Goal: Check status: Check status

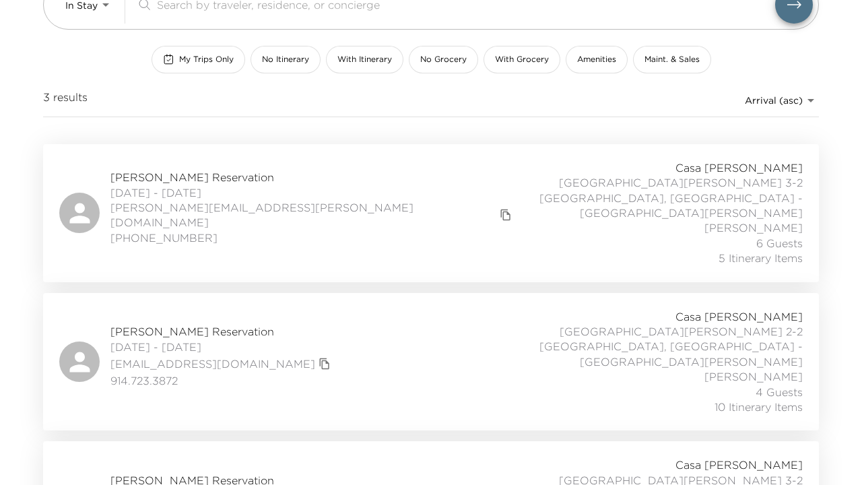
scroll to position [138, 0]
click at [176, 473] on span "Bennett Grimm Reservation" at bounding box center [222, 480] width 224 height 15
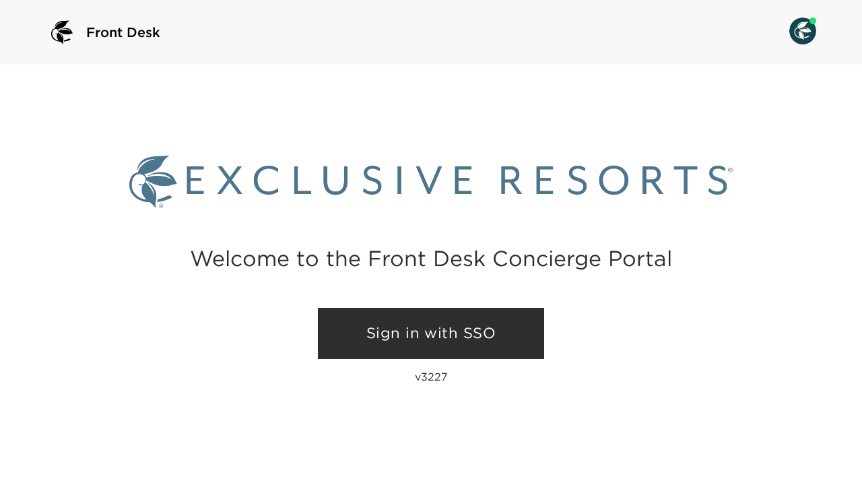
click at [417, 331] on link "Sign in with SSO" at bounding box center [431, 333] width 226 height 51
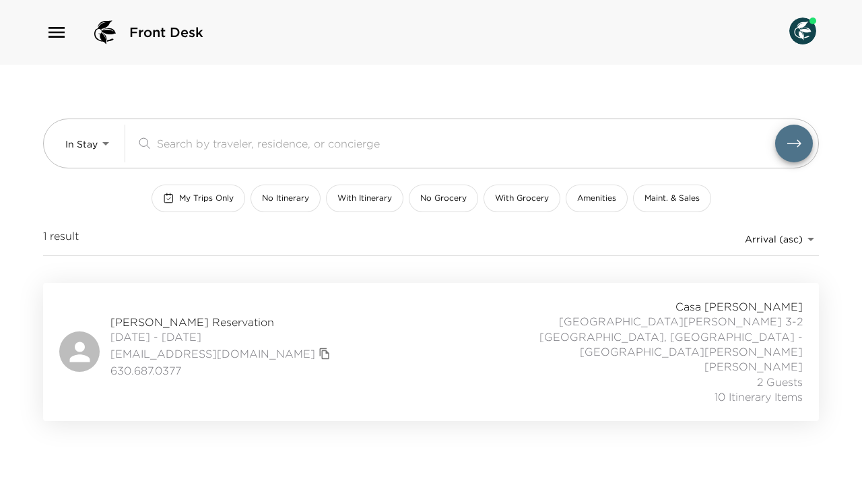
click at [224, 314] on span "Bennett Grimm Reservation" at bounding box center [222, 321] width 224 height 15
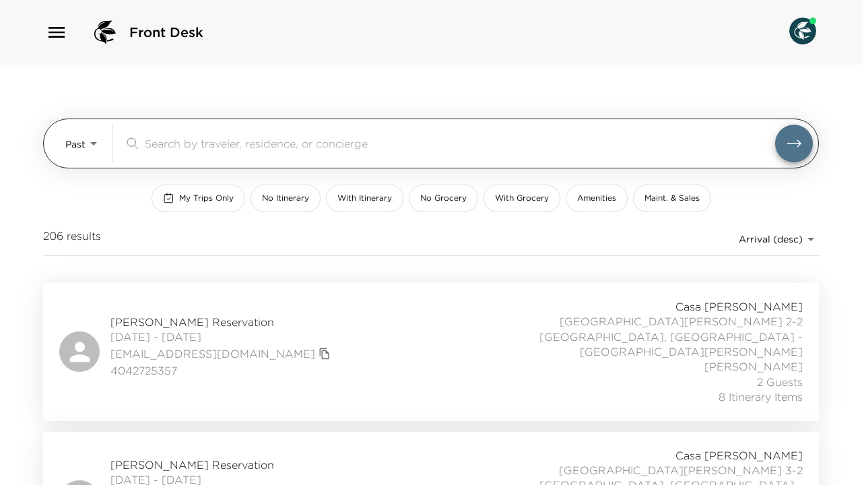
click at [98, 143] on body "Front Desk Past Past ​ My Trips Only No Itinerary With Itinerary No Grocery Wit…" at bounding box center [431, 242] width 862 height 485
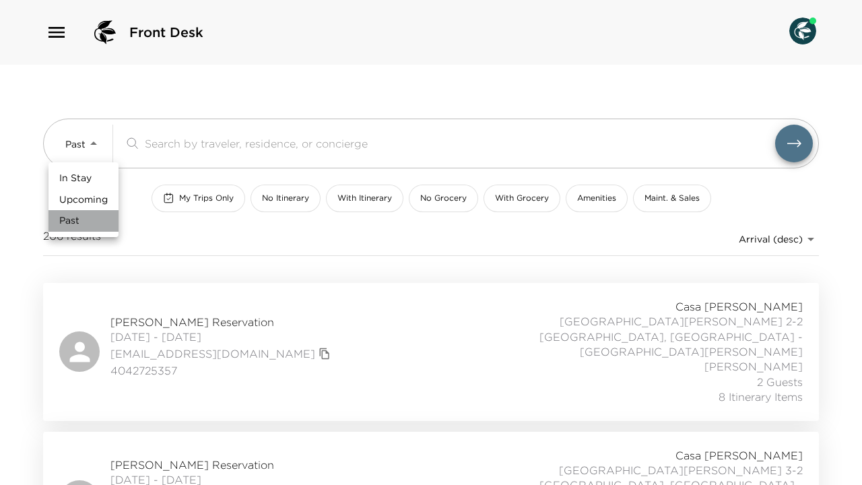
click at [86, 223] on li "Past" at bounding box center [83, 221] width 70 height 22
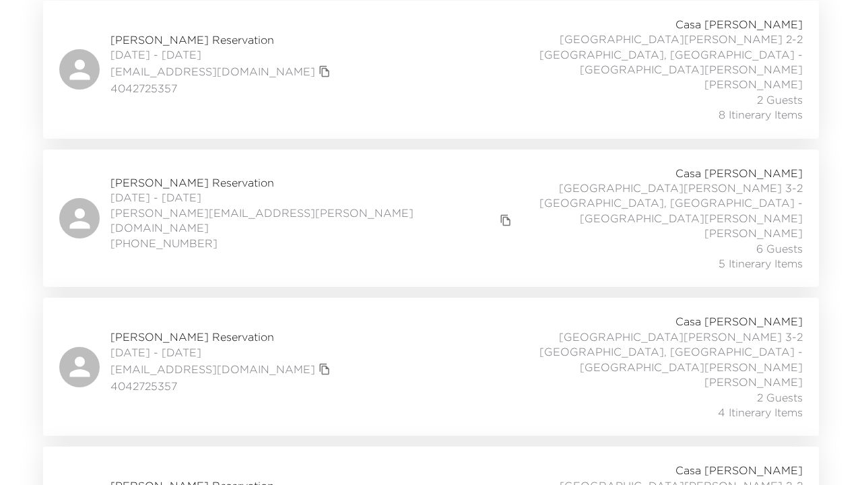
scroll to position [283, 0]
click at [182, 477] on span "brian Segna Reservation" at bounding box center [222, 484] width 224 height 15
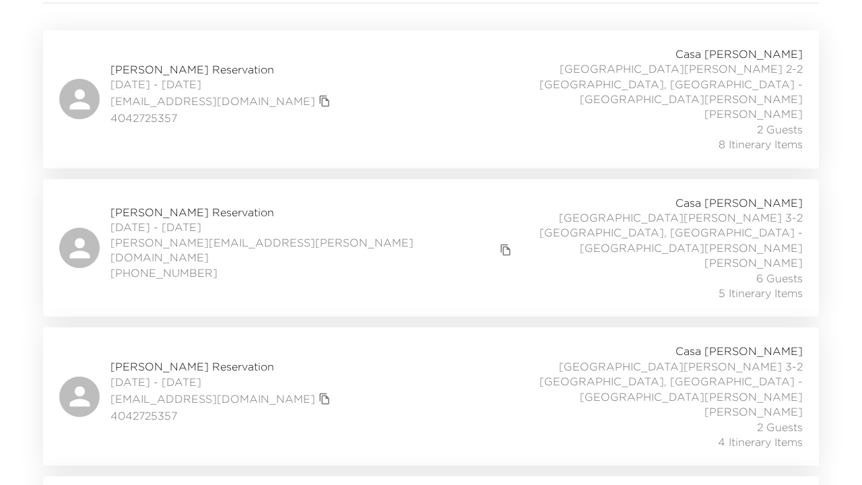
scroll to position [261, 0]
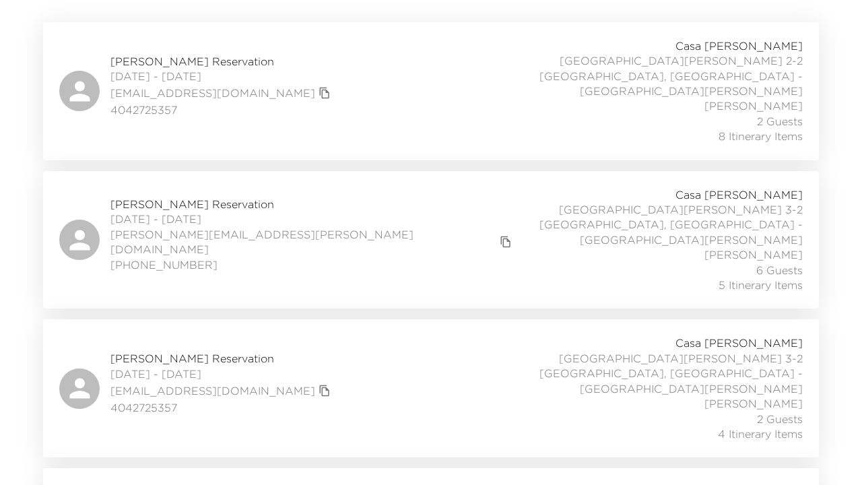
click at [172, 54] on span "Jennifer Rich Reservation" at bounding box center [222, 61] width 224 height 15
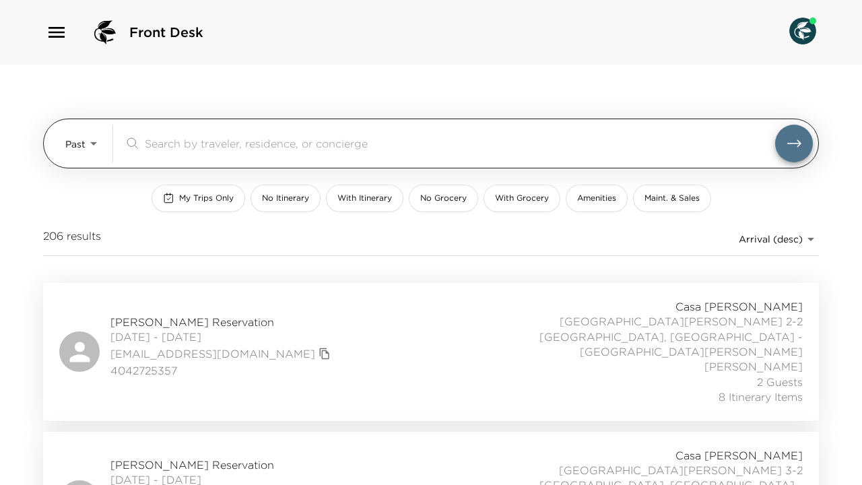
scroll to position [0, 0]
click at [86, 143] on body "Front Desk Past Past ​ My Trips Only No Itinerary With Itinerary No Grocery Wit…" at bounding box center [431, 242] width 862 height 485
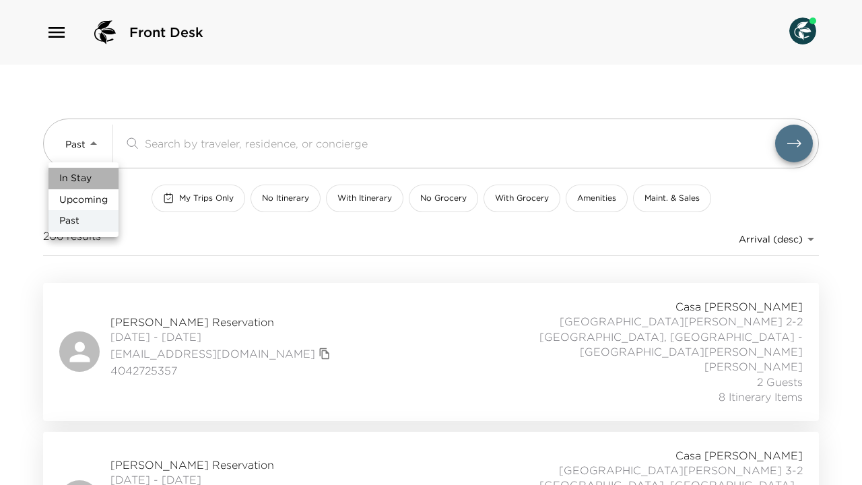
click at [82, 175] on span "In Stay" at bounding box center [75, 178] width 32 height 13
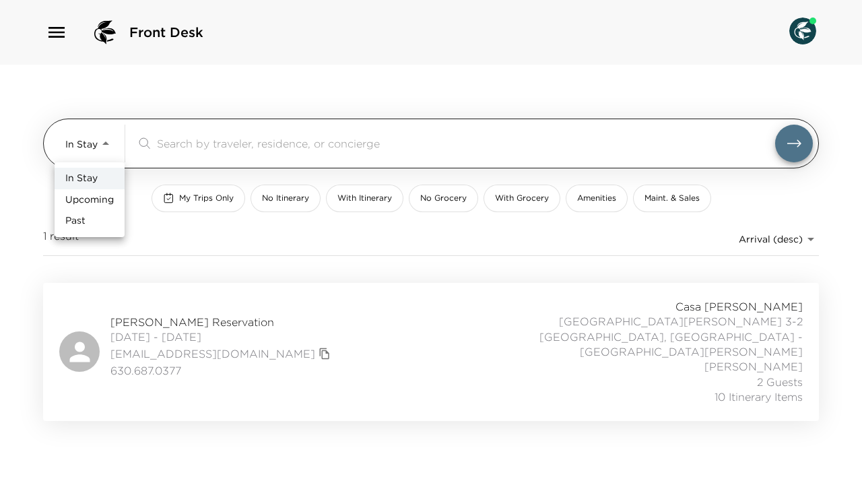
click at [105, 139] on body "Front Desk In Stay In-Stay ​ My Trips Only No Itinerary With Itinerary No Groce…" at bounding box center [431, 242] width 862 height 485
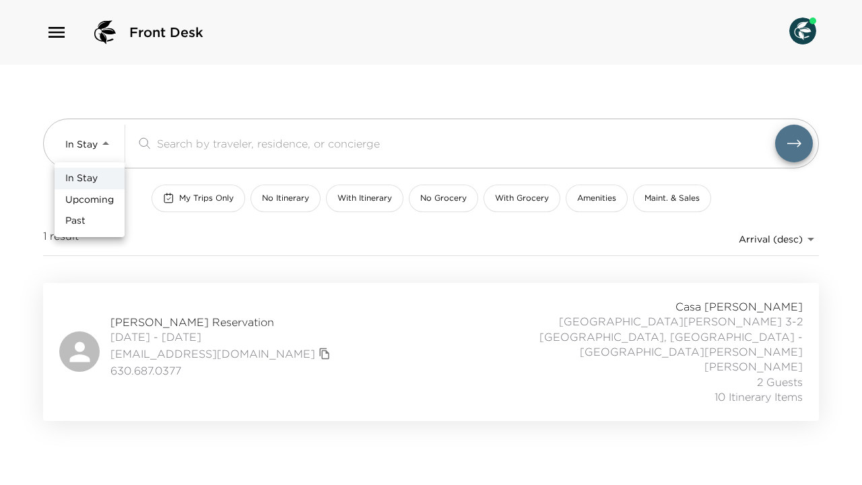
click at [100, 195] on span "Upcoming" at bounding box center [89, 199] width 48 height 13
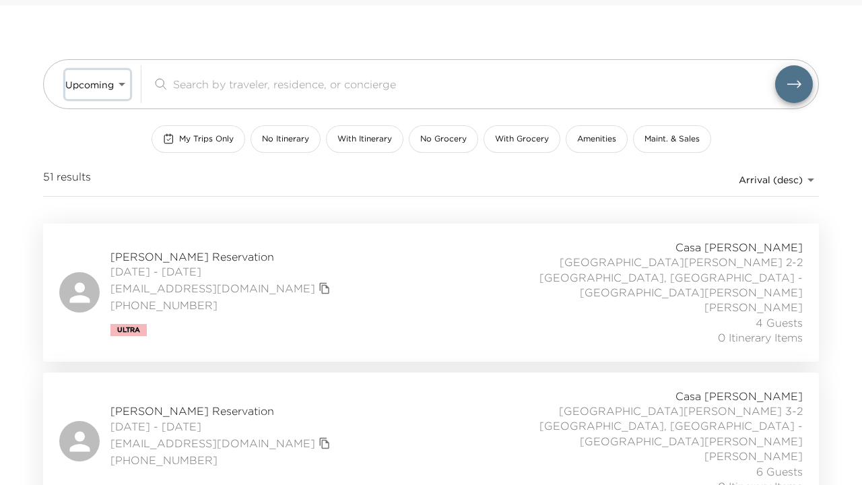
scroll to position [60, 0]
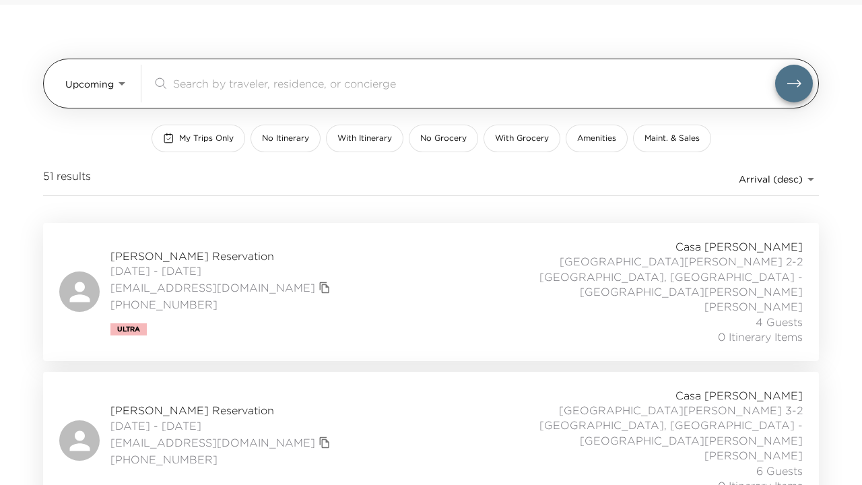
click at [119, 79] on body "Front Desk Upcoming Upcoming ​ My Trips Only No Itinerary With Itinerary No Gro…" at bounding box center [431, 182] width 862 height 485
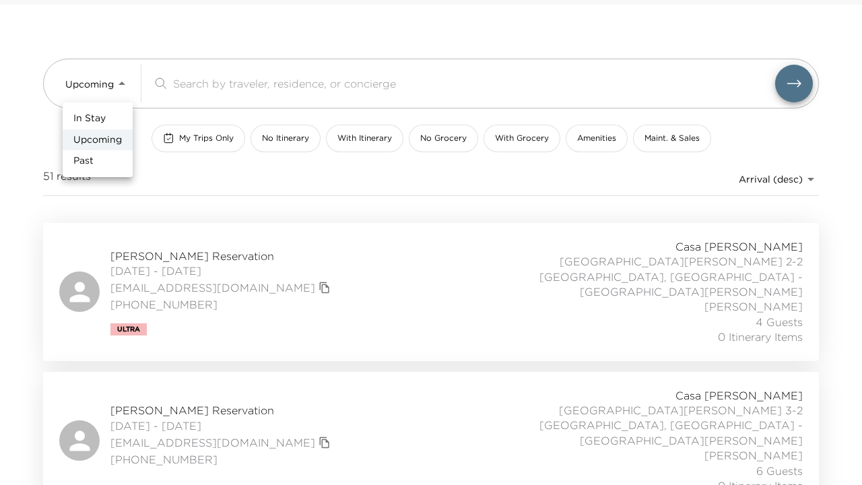
click at [110, 154] on li "Past" at bounding box center [98, 161] width 70 height 22
type input "Past"
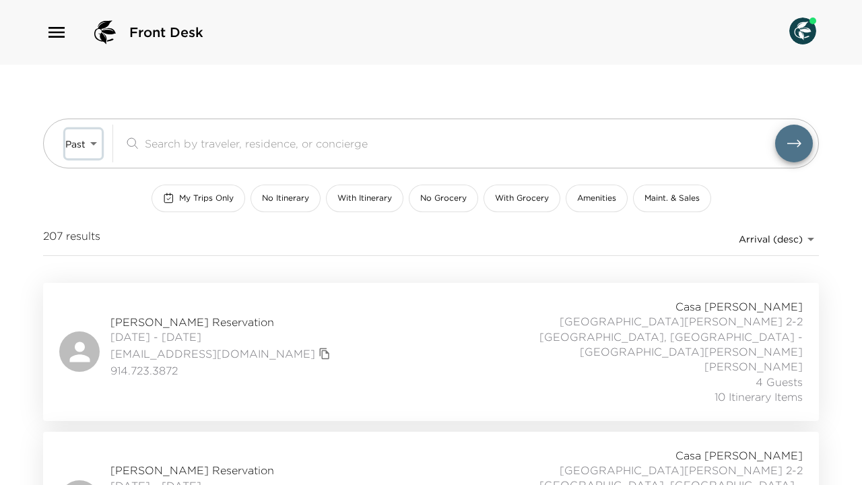
scroll to position [0, 0]
click at [193, 314] on span "Robert Feilbogen Reservation" at bounding box center [222, 321] width 224 height 15
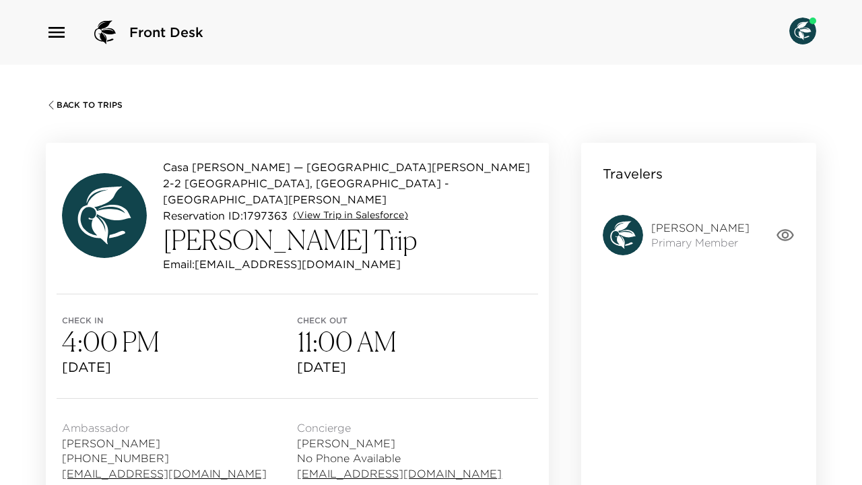
click at [367, 209] on link "(View Trip in Salesforce)" at bounding box center [350, 215] width 115 height 13
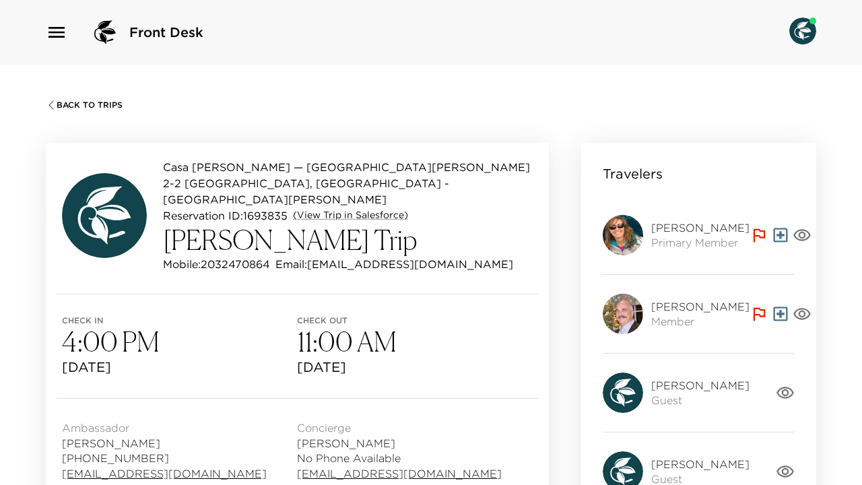
scroll to position [170, 0]
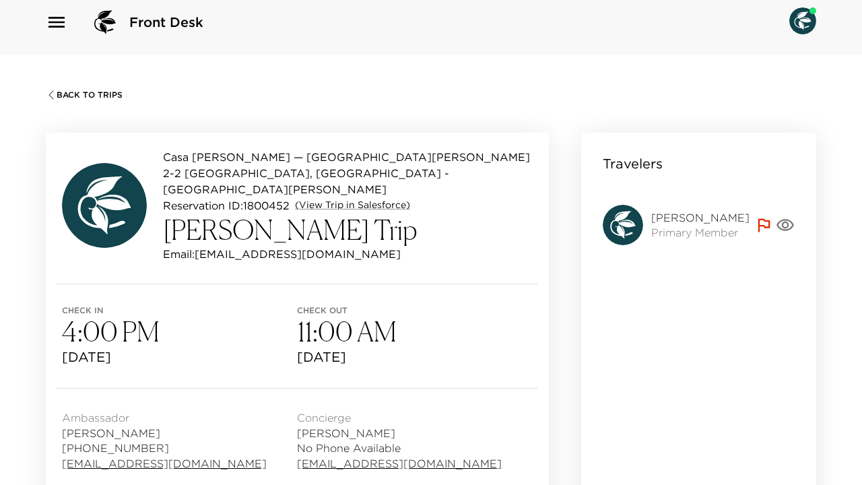
scroll to position [11, 0]
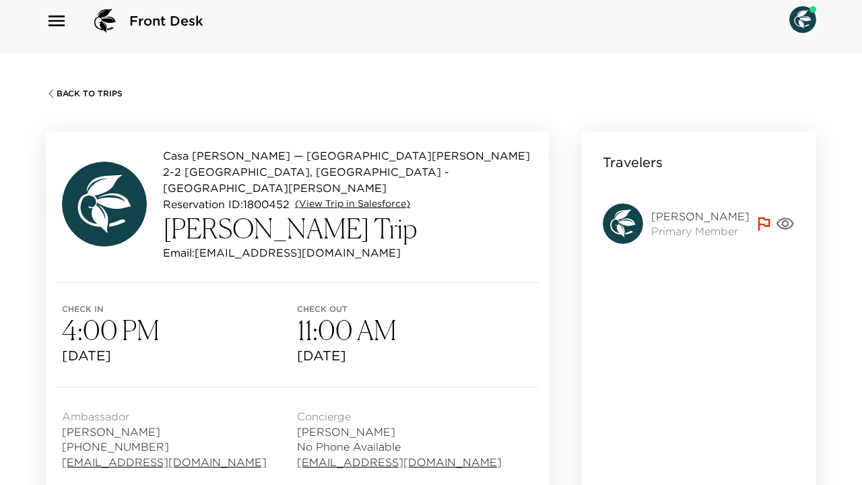
click at [335, 197] on link "(View Trip in Salesforce)" at bounding box center [352, 203] width 115 height 13
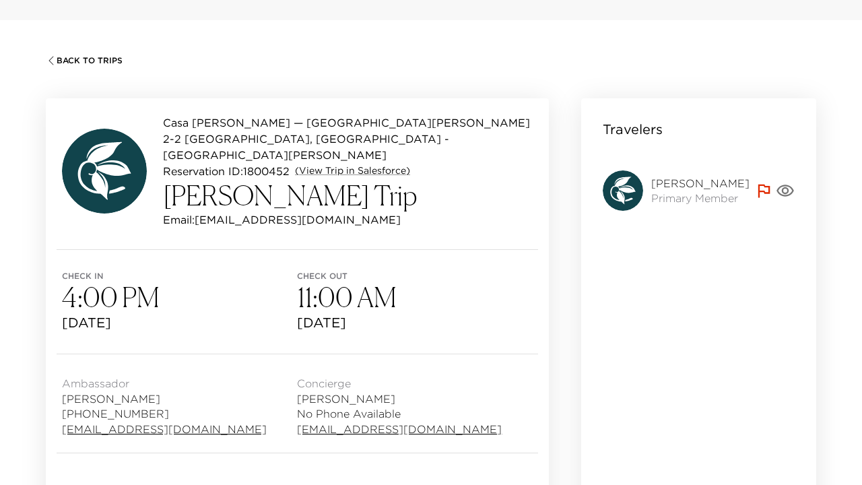
scroll to position [46, 0]
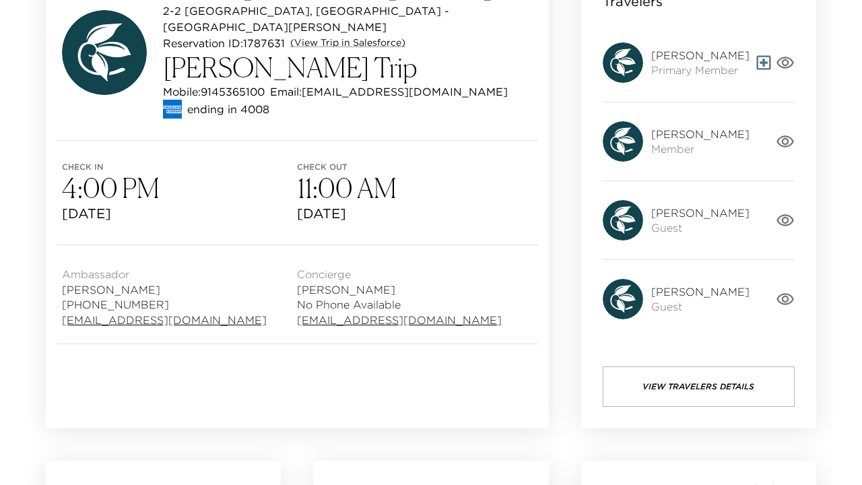
scroll to position [149, 0]
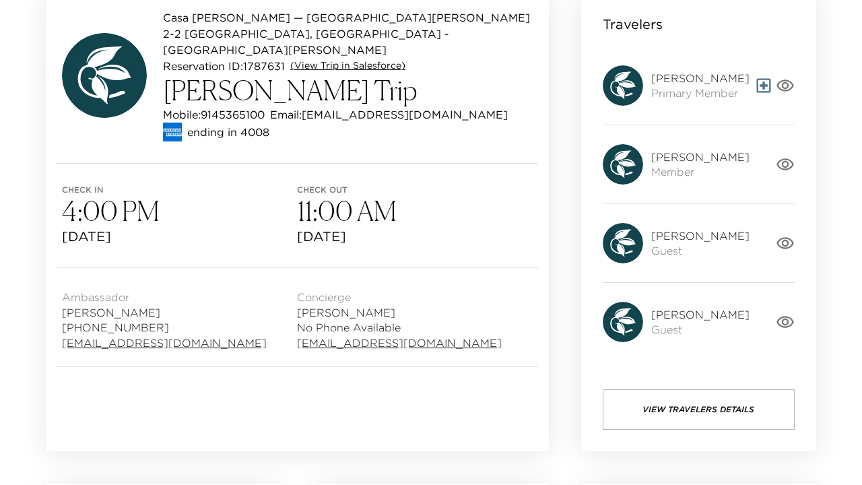
click at [379, 59] on link "(View Trip in Salesforce)" at bounding box center [347, 65] width 115 height 13
